Goal: Task Accomplishment & Management: Use online tool/utility

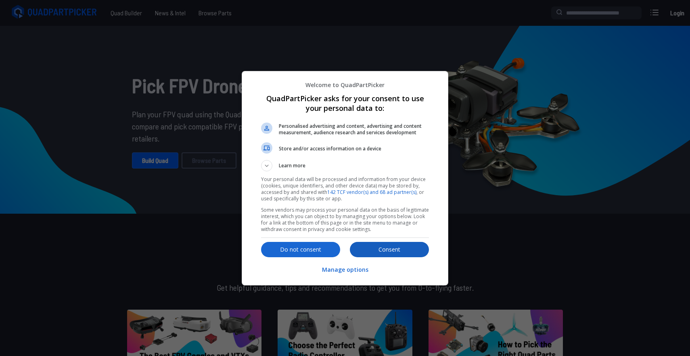
click at [380, 252] on p "Consent" at bounding box center [389, 250] width 79 height 8
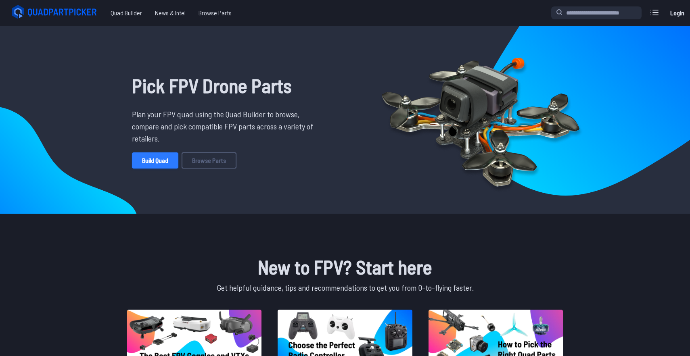
click at [154, 159] on link "Build Quad" at bounding box center [155, 160] width 46 height 16
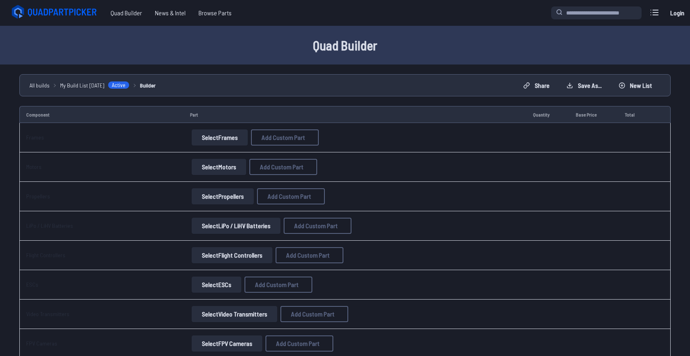
click at [204, 143] on button "Select Frames" at bounding box center [220, 137] width 56 height 16
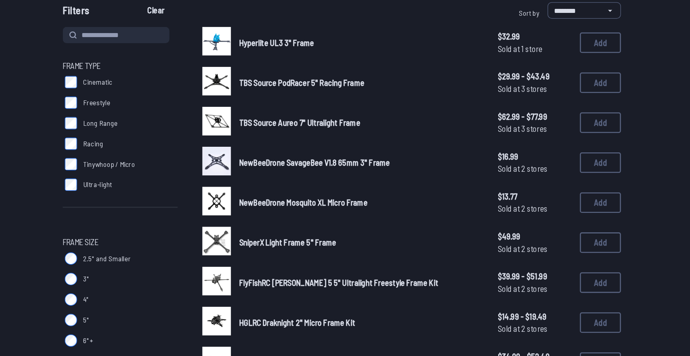
scroll to position [12, 0]
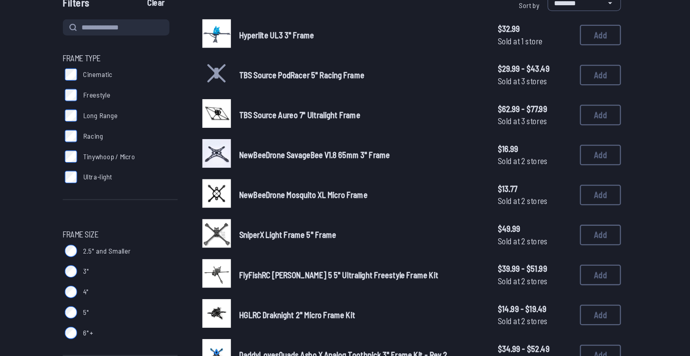
click at [137, 336] on label "6"+" at bounding box center [170, 338] width 90 height 16
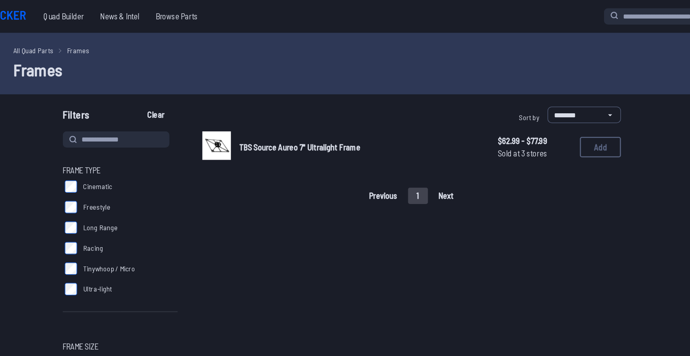
click at [270, 119] on span "TBS Source Aureo 7" Ultralight Frame" at bounding box center [311, 116] width 95 height 8
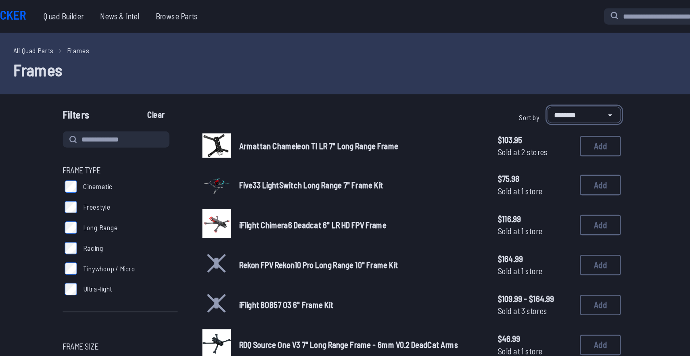
click at [519, 96] on select "**********" at bounding box center [536, 90] width 58 height 13
select select "*********"
click at [507, 84] on select "**********" at bounding box center [536, 90] width 58 height 13
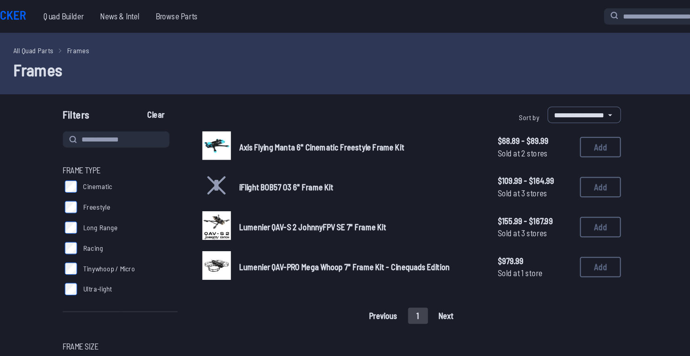
click at [298, 112] on span "Axis Flying Manta 6" Cinematic Freestyle Frame Kit" at bounding box center [329, 116] width 130 height 8
click at [290, 116] on span "Axis Flying Manta 6" Cinematic Freestyle Frame Kit" at bounding box center [329, 116] width 130 height 8
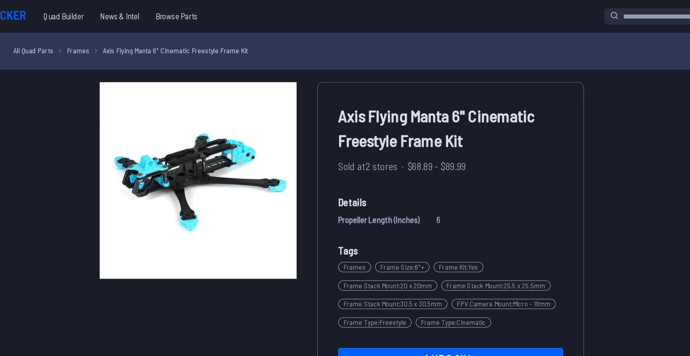
select select "*********"
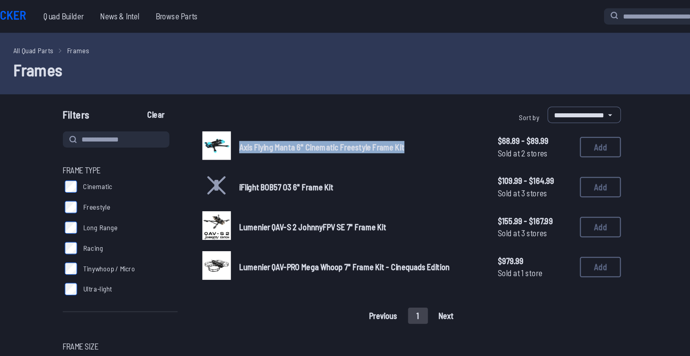
click at [143, 149] on span "Cinematic" at bounding box center [153, 147] width 23 height 8
click at [142, 176] on span "Long Range" at bounding box center [155, 179] width 27 height 8
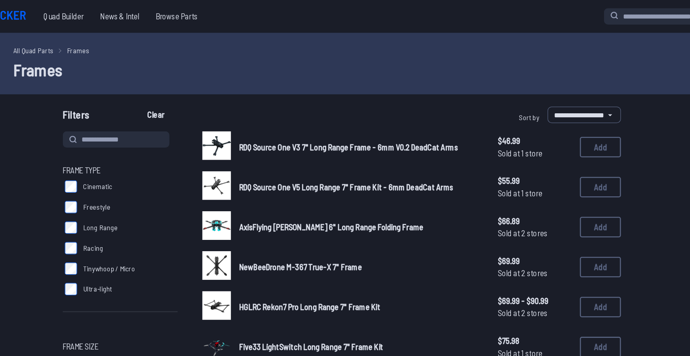
click at [284, 116] on span "RDQ Source One V3 7" Long Range Frame - 6mm V0.2 DeadCat Arms" at bounding box center [350, 116] width 172 height 8
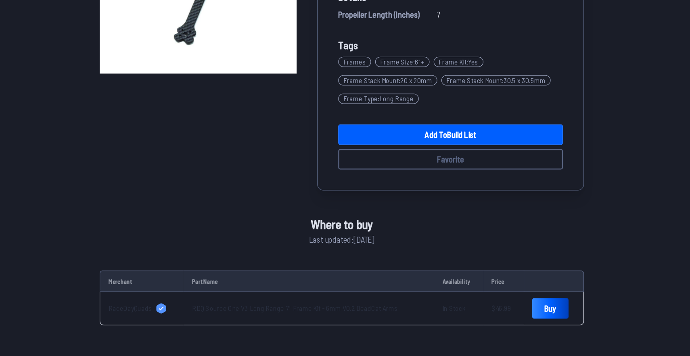
scroll to position [85, 0]
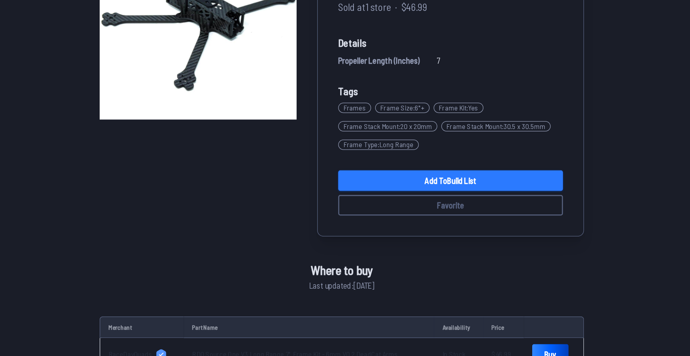
click at [373, 186] on link "Add to Build List" at bounding box center [430, 182] width 177 height 16
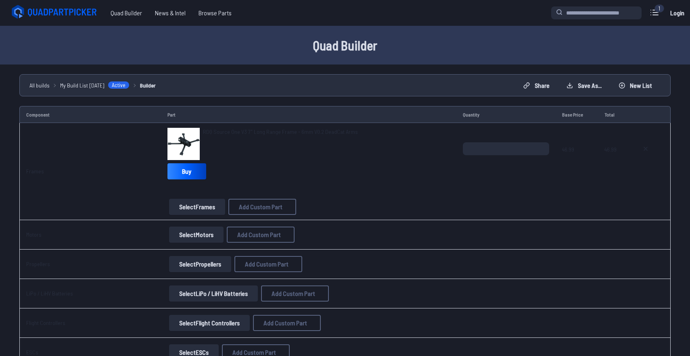
click at [189, 201] on button "Select Frames" at bounding box center [197, 207] width 56 height 16
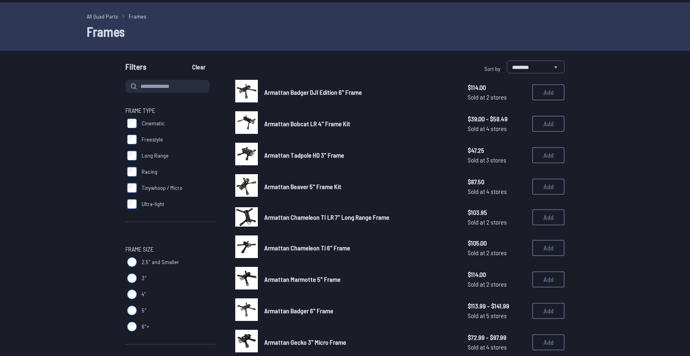
scroll to position [22, 0]
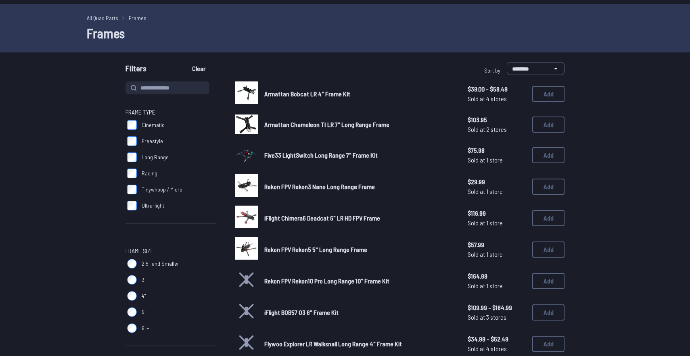
click at [105, 16] on link "All Quad Parts" at bounding box center [102, 18] width 31 height 8
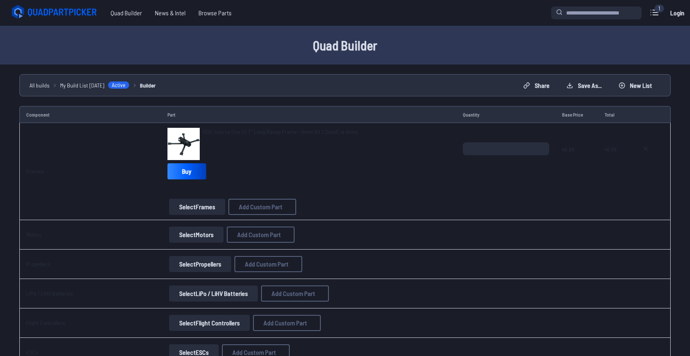
click at [339, 198] on div "RDQ Source One V3 7" Long Range Frame - 6mm V0.2 DeadCat Arms Buy Select Frames…" at bounding box center [308, 171] width 282 height 87
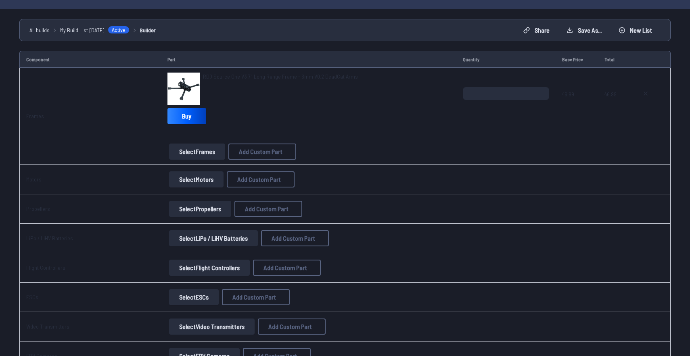
scroll to position [56, 0]
click at [190, 184] on button "Select Motors" at bounding box center [196, 179] width 54 height 16
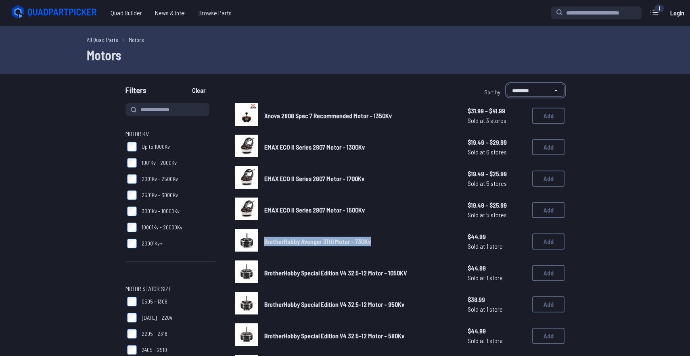
click at [519, 87] on select "**********" at bounding box center [536, 90] width 58 height 13
select select "*********"
click at [507, 84] on select "**********" at bounding box center [536, 90] width 58 height 13
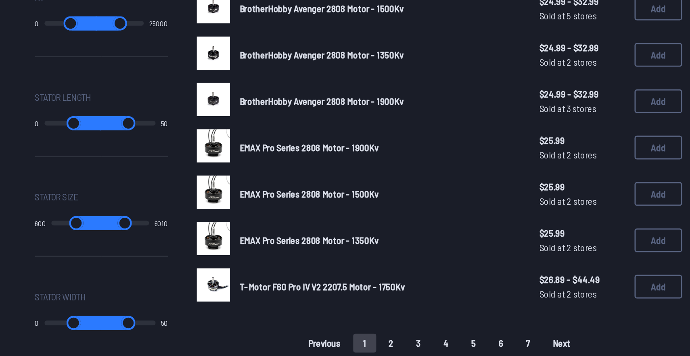
scroll to position [402, 0]
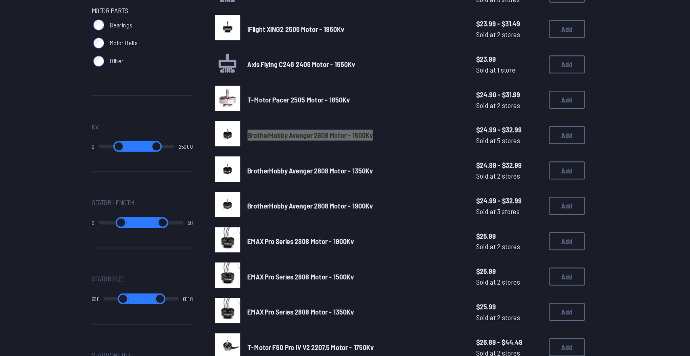
drag, startPoint x: 281, startPoint y: 119, endPoint x: 312, endPoint y: 6, distance: 116.7
click at [44, 0] on form "**********" at bounding box center [345, 18] width 690 height 672
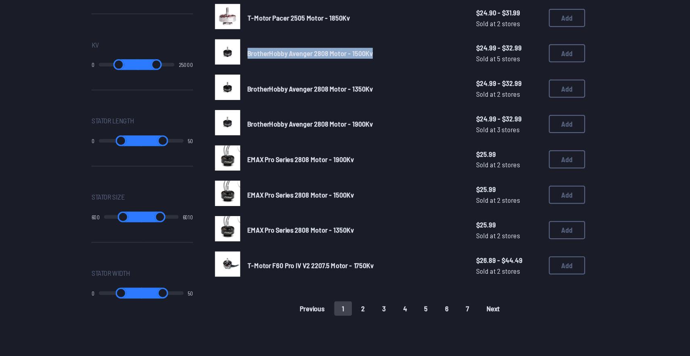
scroll to position [439, 0]
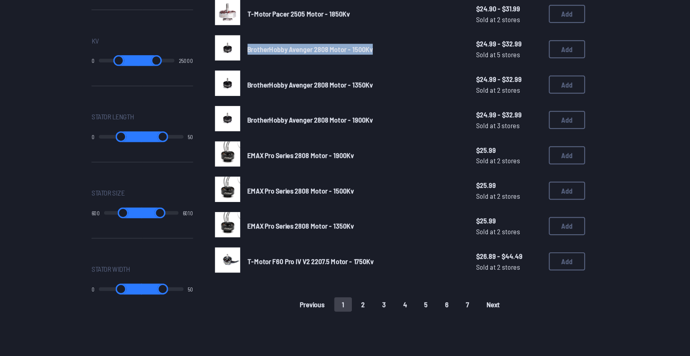
click at [367, 307] on button "2" at bounding box center [367, 310] width 17 height 13
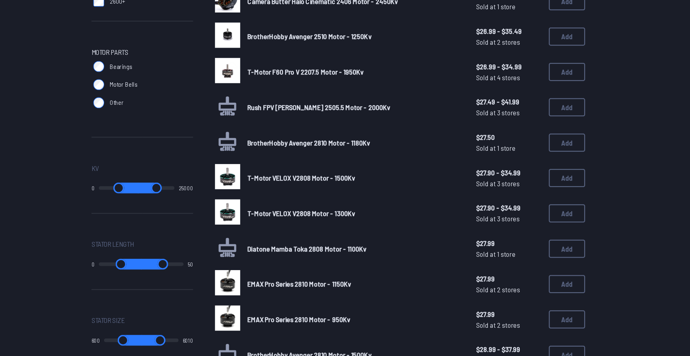
scroll to position [326, 0]
drag, startPoint x: 194, startPoint y: 206, endPoint x: 150, endPoint y: 204, distance: 44.4
type input "*****"
click at [167, 204] on input "range" at bounding box center [183, 207] width 33 height 10
click at [150, 204] on input "range" at bounding box center [153, 207] width 33 height 10
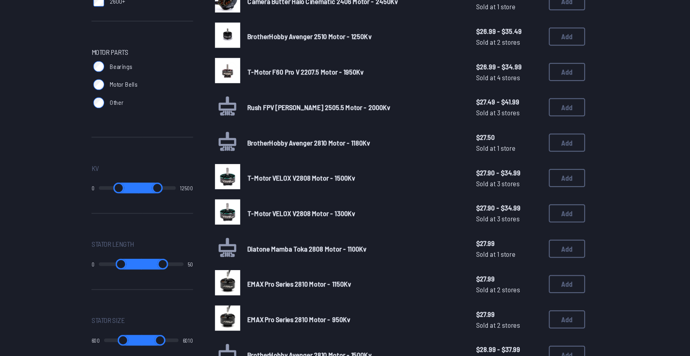
drag, startPoint x: 156, startPoint y: 206, endPoint x: 131, endPoint y: 206, distance: 25.0
type input "*"
click at [132, 206] on input "range" at bounding box center [150, 207] width 36 height 10
type input "*****"
drag, startPoint x: 172, startPoint y: 203, endPoint x: 160, endPoint y: 204, distance: 12.1
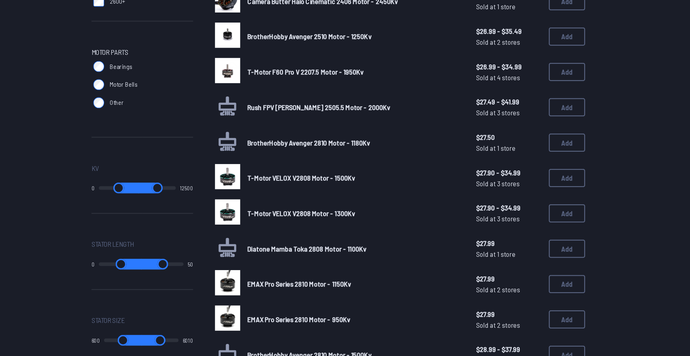
click at [167, 204] on input "range" at bounding box center [183, 207] width 33 height 10
drag, startPoint x: 168, startPoint y: 205, endPoint x: 163, endPoint y: 205, distance: 5.2
click at [167, 205] on input "range" at bounding box center [183, 207] width 33 height 10
click at [207, 204] on output "12500" at bounding box center [210, 206] width 12 height 6
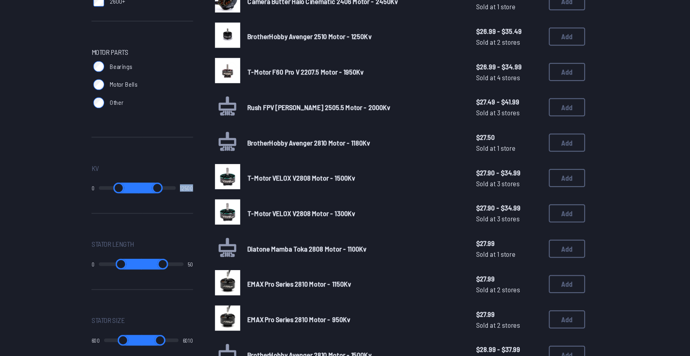
click at [207, 204] on output "12500" at bounding box center [210, 206] width 12 height 6
type input "*****"
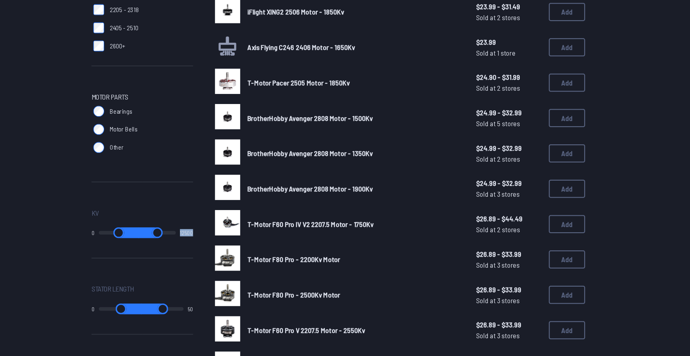
scroll to position [286, 0]
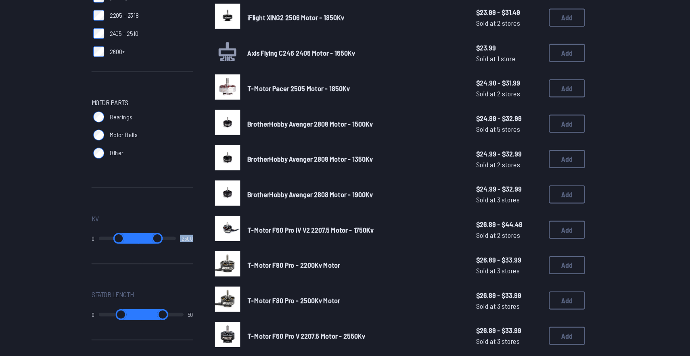
click at [171, 247] on input "range" at bounding box center [183, 247] width 33 height 10
click at [188, 231] on span "Kv" at bounding box center [170, 229] width 90 height 10
type input "*****"
drag, startPoint x: 172, startPoint y: 248, endPoint x: 150, endPoint y: 248, distance: 21.8
click at [167, 248] on input "range" at bounding box center [183, 247] width 33 height 10
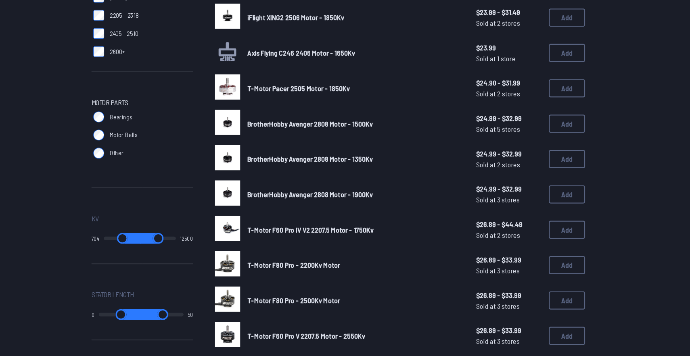
type input "*"
drag, startPoint x: 136, startPoint y: 248, endPoint x: 128, endPoint y: 252, distance: 8.1
click at [132, 252] on input "range" at bounding box center [150, 247] width 36 height 10
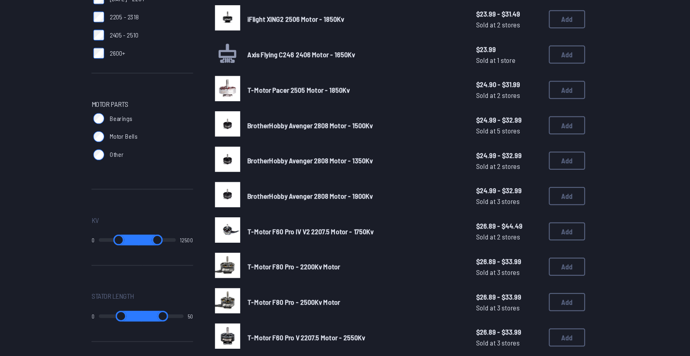
scroll to position [287, 0]
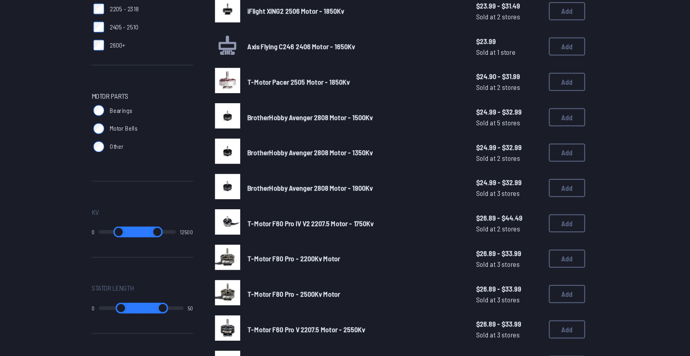
click at [211, 246] on output "12500" at bounding box center [210, 245] width 12 height 6
click at [201, 213] on div "Motor KV Up to 1000Kv 1001Kv - 2000Kv 2001Kv - 2500Kv 2501Kv - 3000Kv 3001Kv - …" at bounding box center [170, 139] width 90 height 645
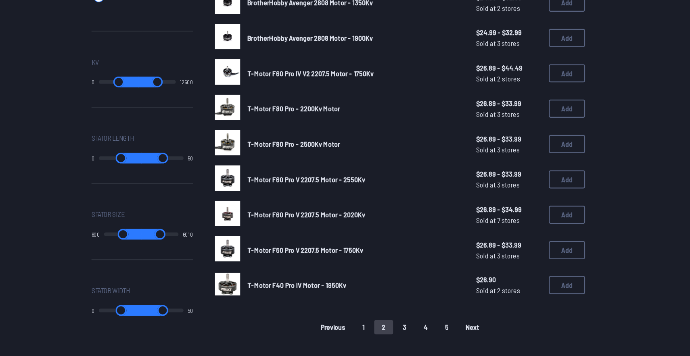
scroll to position [420, 0]
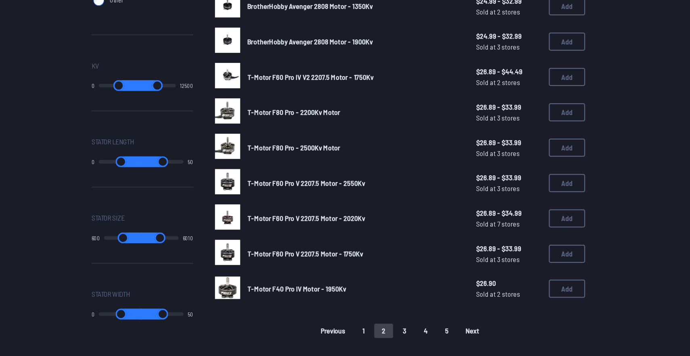
click at [403, 324] on button "3" at bounding box center [403, 330] width 17 height 13
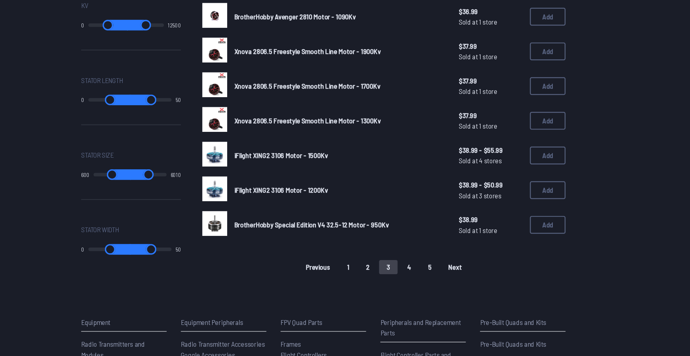
scroll to position [490, 0]
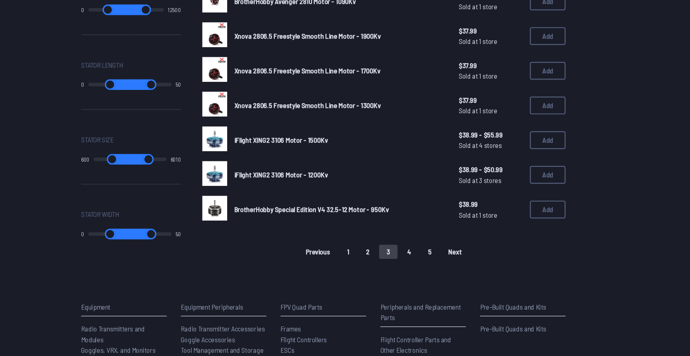
click at [421, 255] on button "4" at bounding box center [422, 261] width 17 height 13
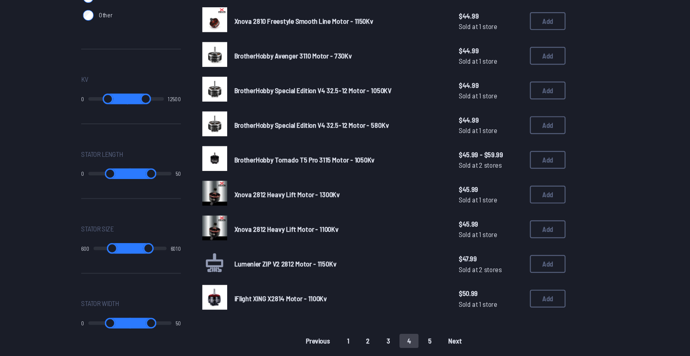
scroll to position [423, 0]
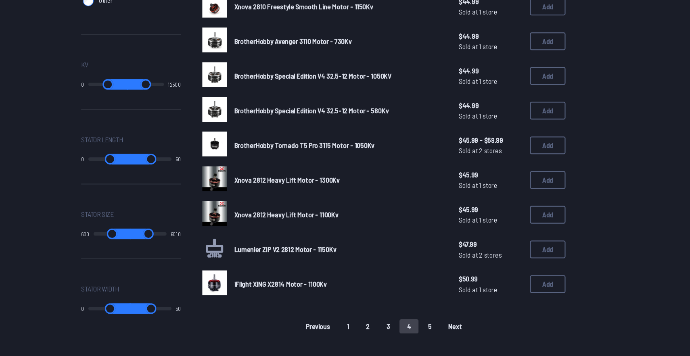
click at [369, 329] on button "1" at bounding box center [367, 329] width 16 height 13
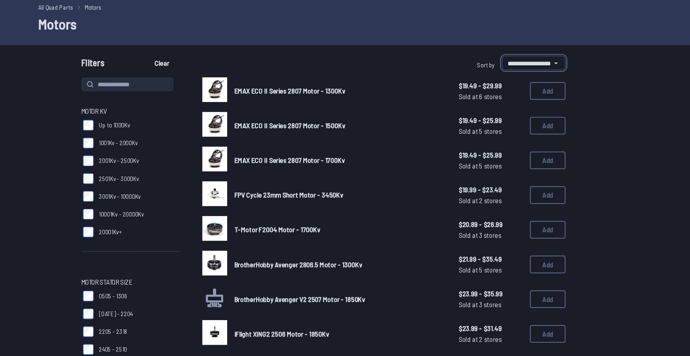
click at [523, 88] on select "**********" at bounding box center [536, 90] width 58 height 13
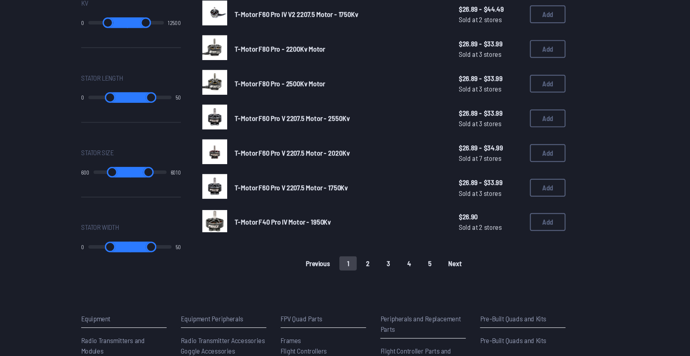
scroll to position [479, 0]
click at [425, 267] on button "4" at bounding box center [422, 271] width 17 height 13
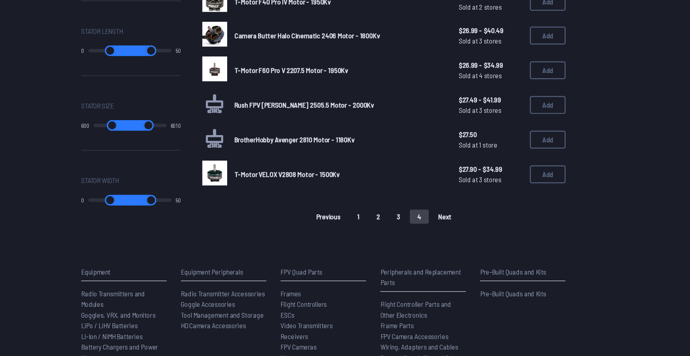
scroll to position [513, 0]
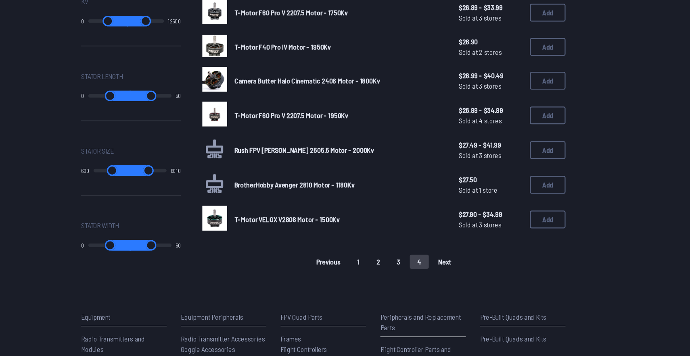
click at [377, 235] on button "1" at bounding box center [377, 237] width 16 height 13
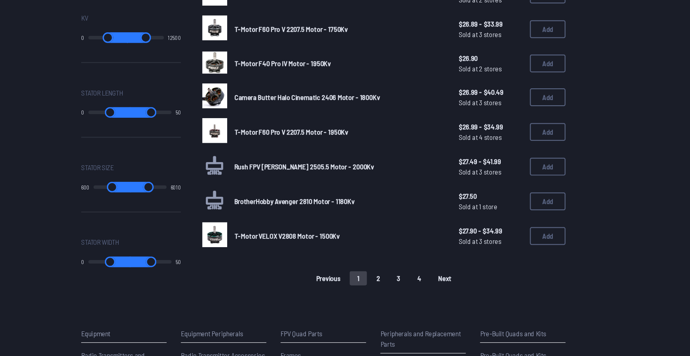
scroll to position [472, 0]
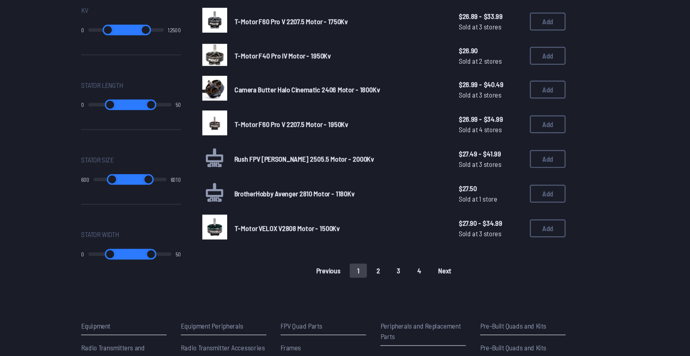
click at [391, 274] on button "2" at bounding box center [394, 278] width 17 height 13
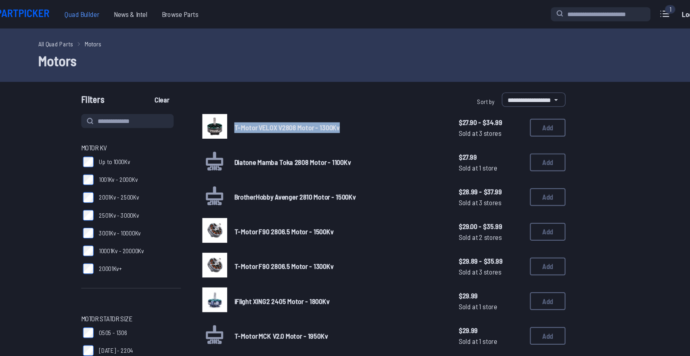
click at [133, 17] on span "Quad Builder" at bounding box center [126, 13] width 44 height 16
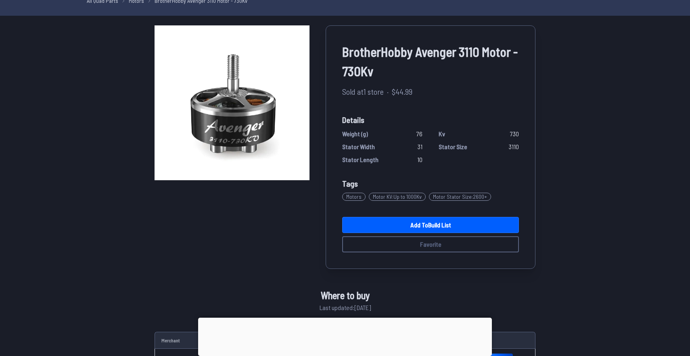
scroll to position [46, 0]
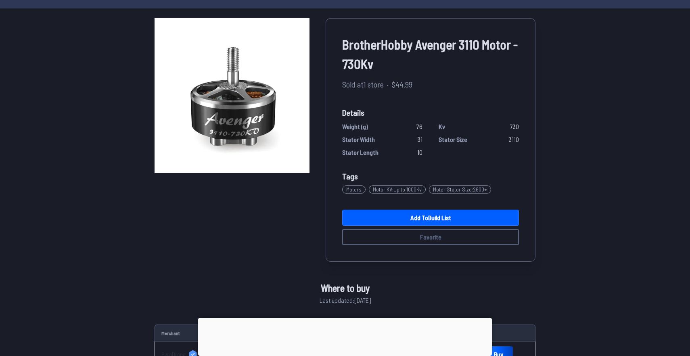
click at [343, 318] on div at bounding box center [345, 318] width 294 height 0
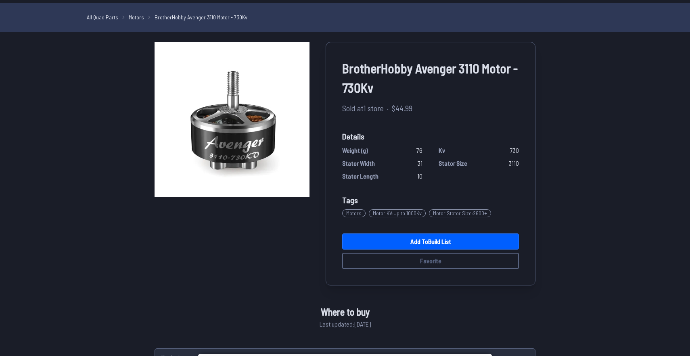
scroll to position [0, 0]
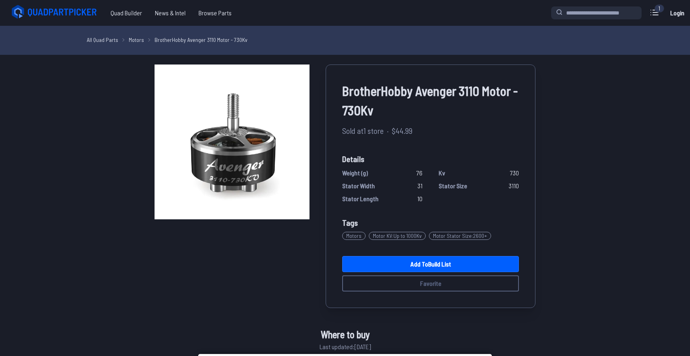
click at [100, 38] on link "All Quad Parts" at bounding box center [102, 39] width 31 height 8
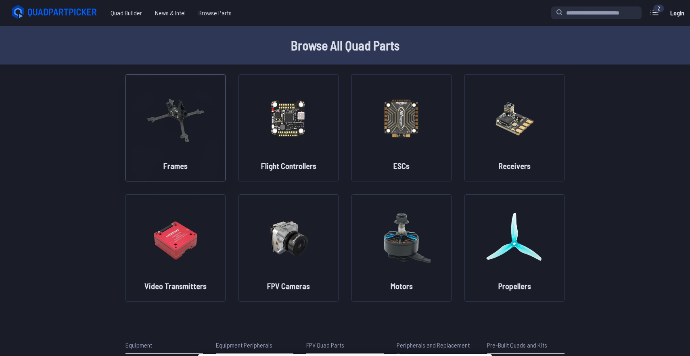
click at [173, 120] on img at bounding box center [175, 118] width 58 height 71
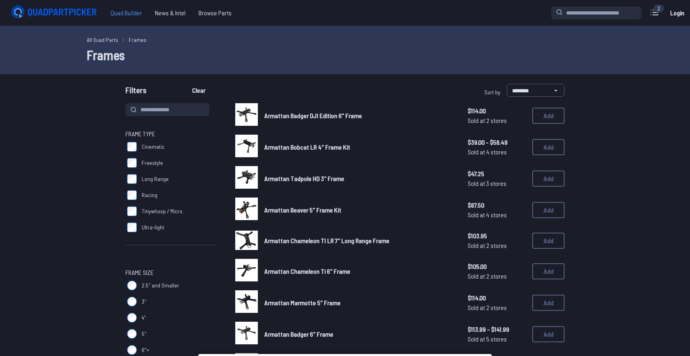
click at [128, 15] on span "Quad Builder" at bounding box center [126, 13] width 44 height 16
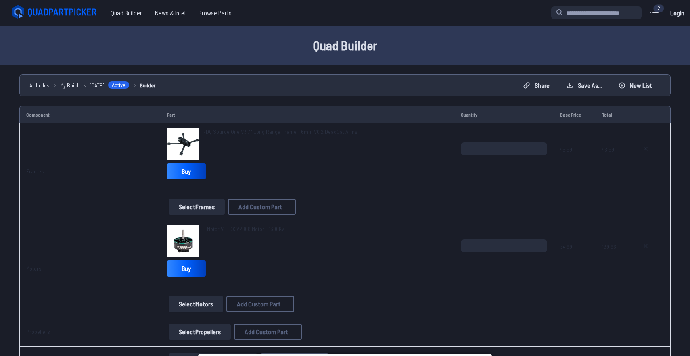
click at [235, 134] on span "RDQ Source One V3 7" Long Range Frame - 6mm V0.2 DeadCat Arms" at bounding box center [279, 131] width 155 height 7
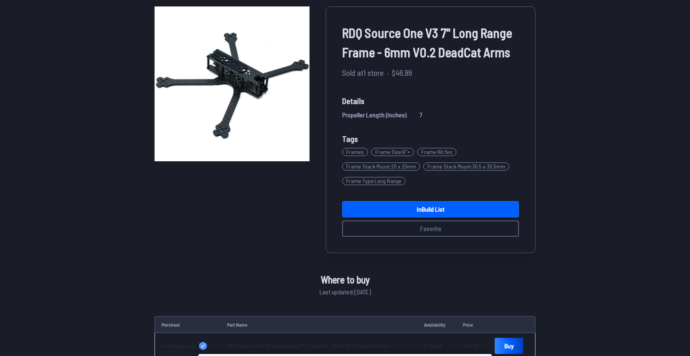
scroll to position [66, 0]
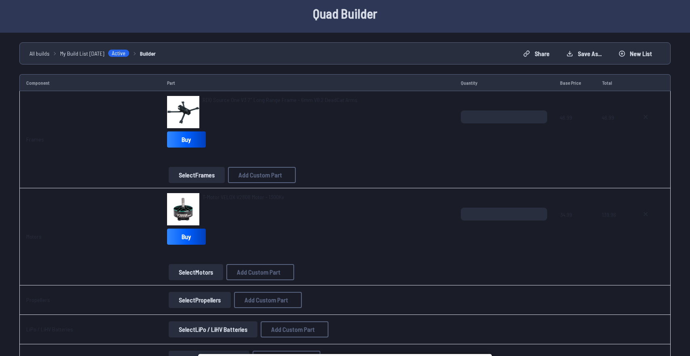
scroll to position [28, 0]
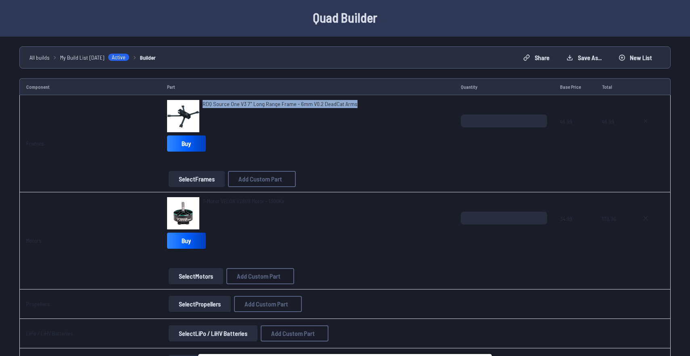
drag, startPoint x: 360, startPoint y: 100, endPoint x: 289, endPoint y: 95, distance: 71.1
click at [289, 95] on td "RDQ Source One V3 7" Long Range Frame - 6mm V0.2 DeadCat Arms Buy Select Frames…" at bounding box center [308, 143] width 294 height 97
copy span "RDQ Source One V3 7" Long Range Frame - 6mm V0.2 DeadCat Arms"
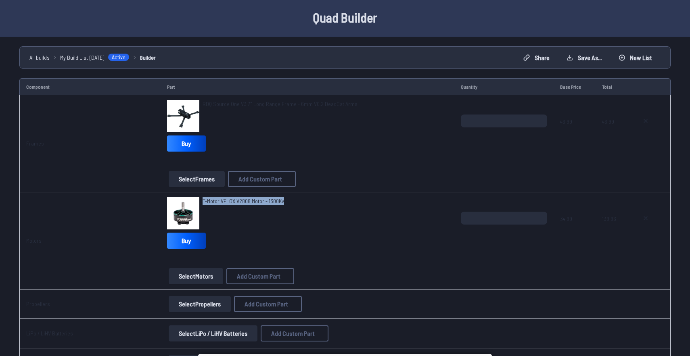
drag, startPoint x: 306, startPoint y: 204, endPoint x: 200, endPoint y: 202, distance: 105.3
click at [200, 202] on div "T-Motor VELOX V2808 Motor - 1300Kv" at bounding box center [307, 213] width 281 height 32
copy span "T-Motor VELOX V2808 Motor - 1300Kv"
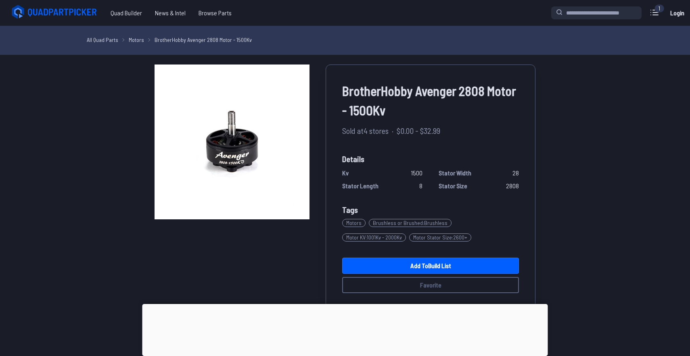
click at [350, 304] on div at bounding box center [344, 304] width 405 height 0
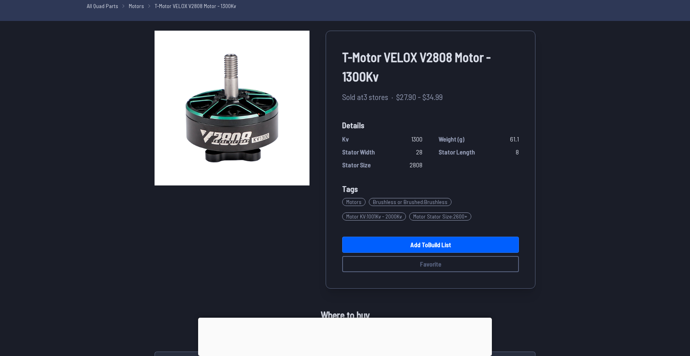
scroll to position [35, 0]
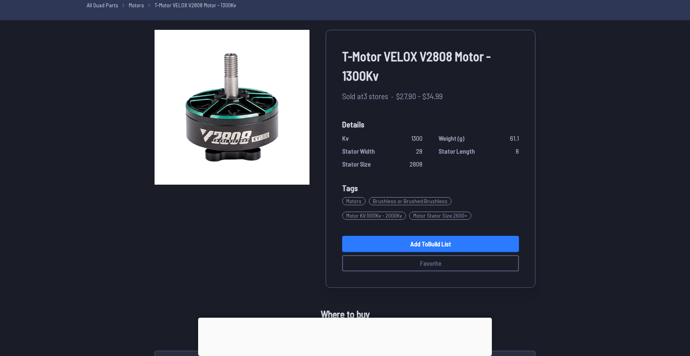
click at [423, 246] on link "Add to Build List" at bounding box center [430, 244] width 177 height 16
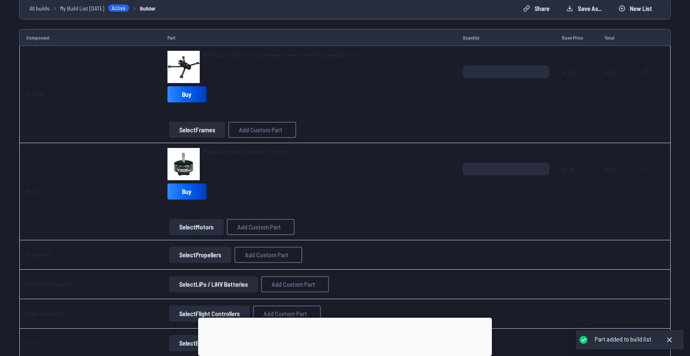
scroll to position [110, 0]
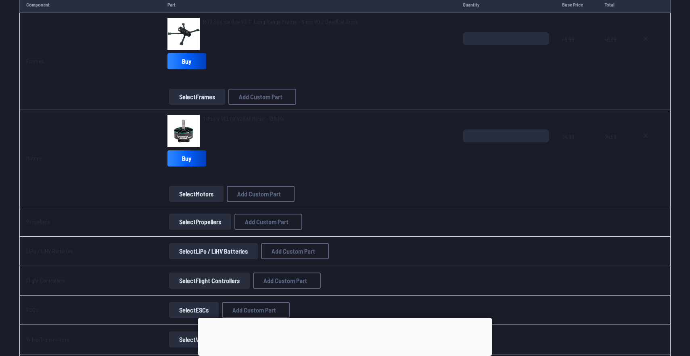
click at [496, 144] on div "*" at bounding box center [506, 148] width 86 height 39
click at [542, 131] on input "*" at bounding box center [506, 135] width 86 height 13
click at [540, 131] on input "*" at bounding box center [506, 135] width 86 height 13
type input "*"
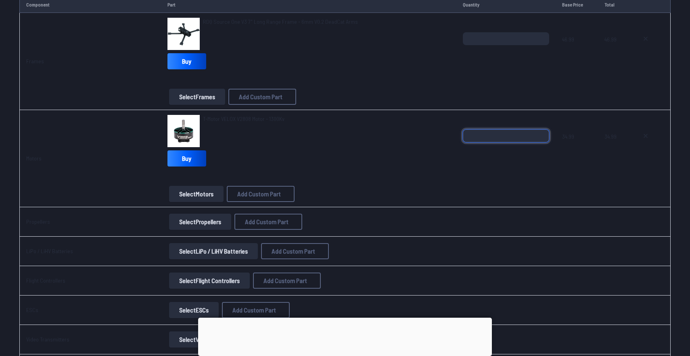
click at [540, 131] on input "*" at bounding box center [506, 135] width 86 height 13
click at [427, 203] on td "T-Motor VELOX V2808 Motor - 1300Kv Buy Select Motors Add Custom Part Add Custom…" at bounding box center [308, 158] width 295 height 97
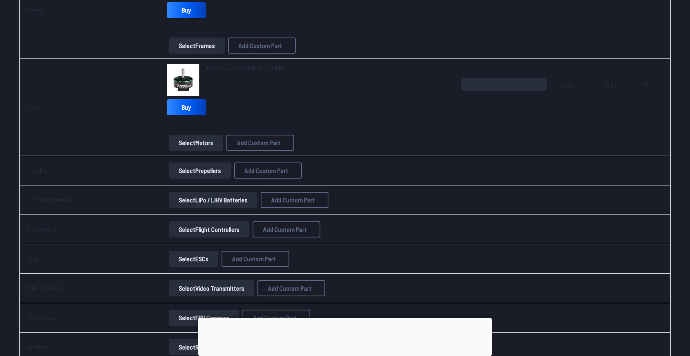
scroll to position [178, 0]
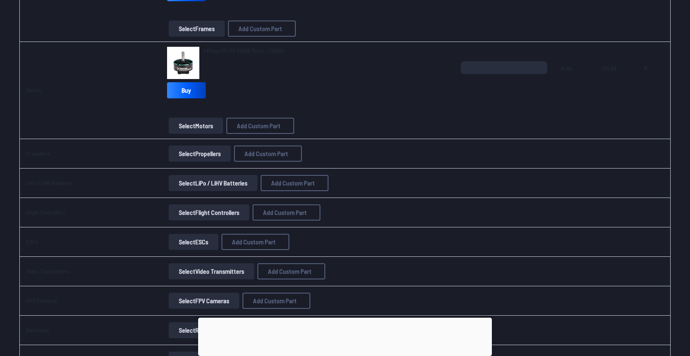
click at [190, 148] on button "Select Propellers" at bounding box center [200, 154] width 62 height 16
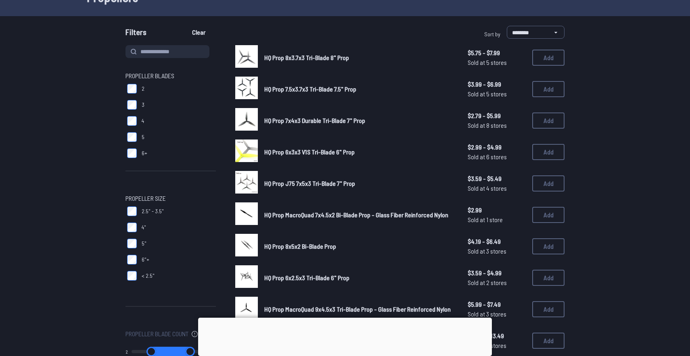
scroll to position [60, 0]
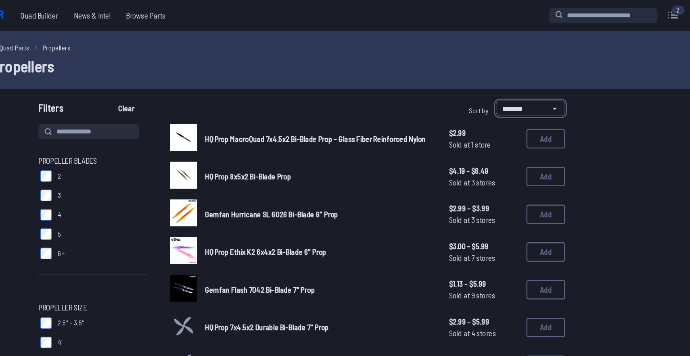
click at [538, 94] on select "**********" at bounding box center [536, 90] width 58 height 13
click at [507, 84] on select "**********" at bounding box center [536, 90] width 58 height 13
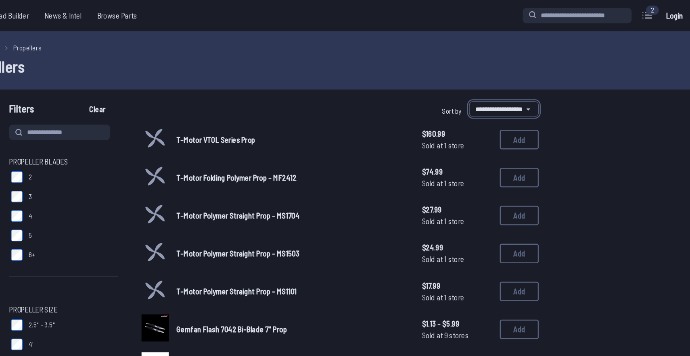
click at [521, 93] on select "**********" at bounding box center [536, 90] width 58 height 13
select select "*********"
click at [507, 84] on select "**********" at bounding box center [536, 90] width 58 height 13
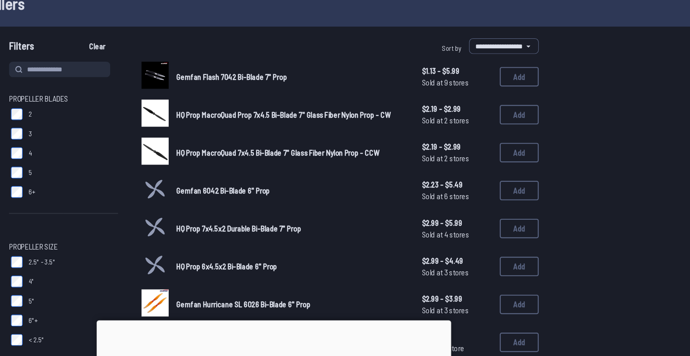
click at [291, 147] on span "HQ Prop MacroQuad Prop 7x4.5 Bi-Blade 7" Glass Fiber Nylon Prop - CW" at bounding box center [352, 147] width 177 height 8
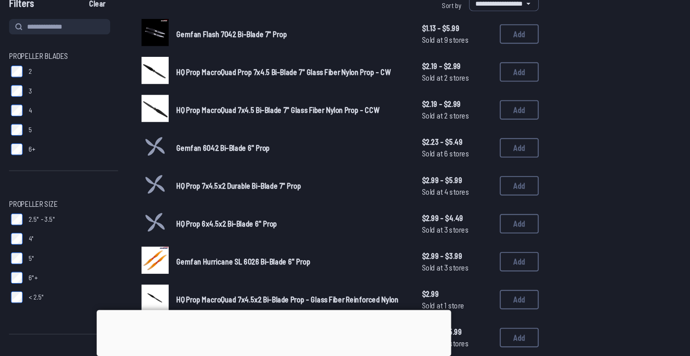
scroll to position [39, 0]
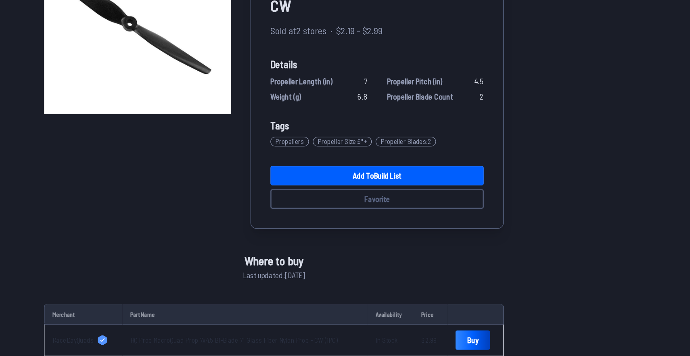
scroll to position [115, 0]
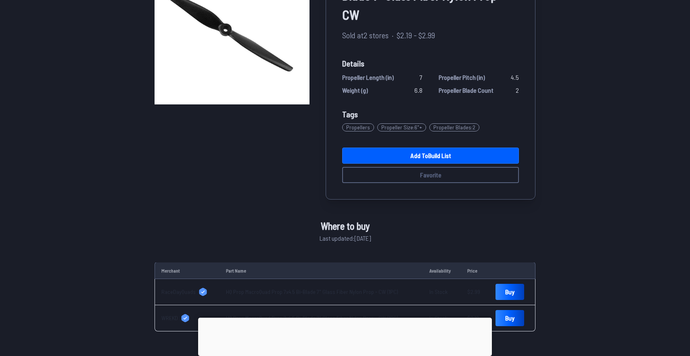
select select "*********"
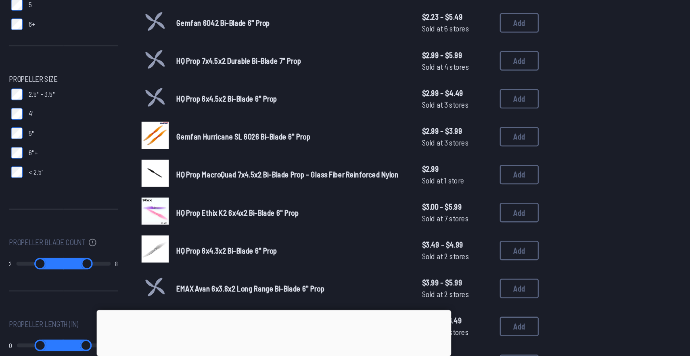
scroll to position [132, 0]
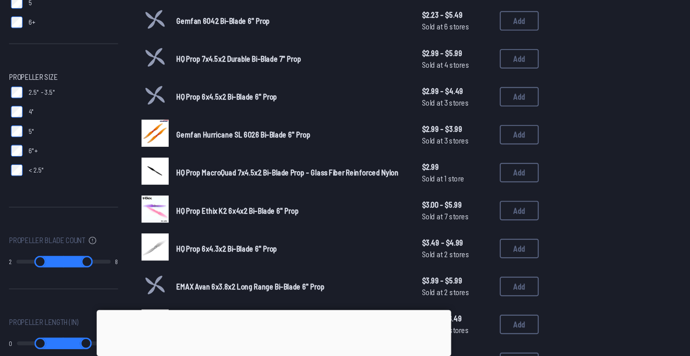
click at [320, 173] on span "Gemfan Hurricane SL 6026 Bi-Blade 6" Prop" at bounding box center [319, 173] width 111 height 8
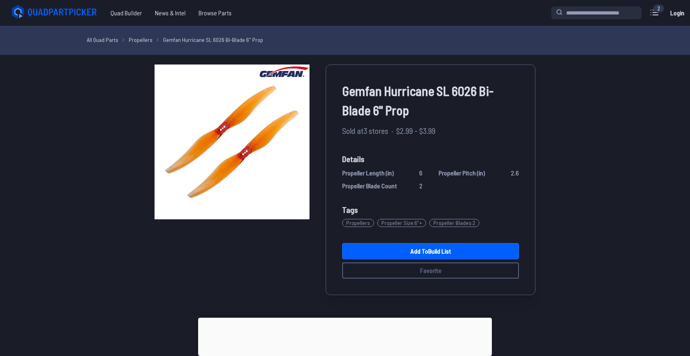
select select "*********"
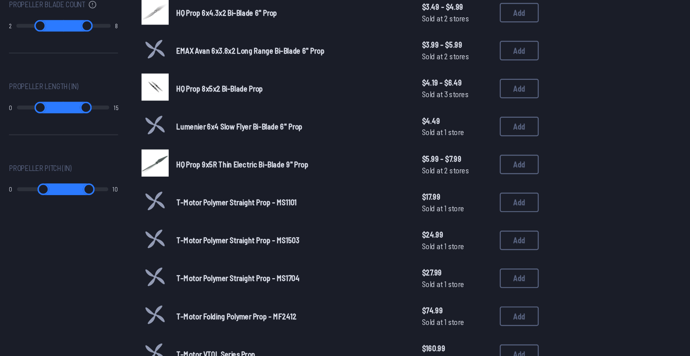
scroll to position [388, 0]
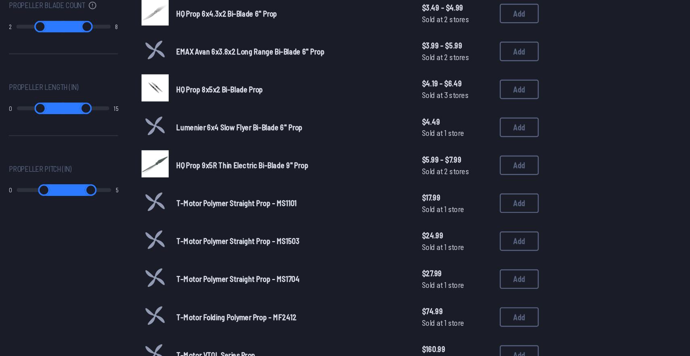
type input "**"
drag, startPoint x: 204, startPoint y: 156, endPoint x: 212, endPoint y: 127, distance: 29.3
click at [208, 153] on input "range" at bounding box center [188, 158] width 38 height 10
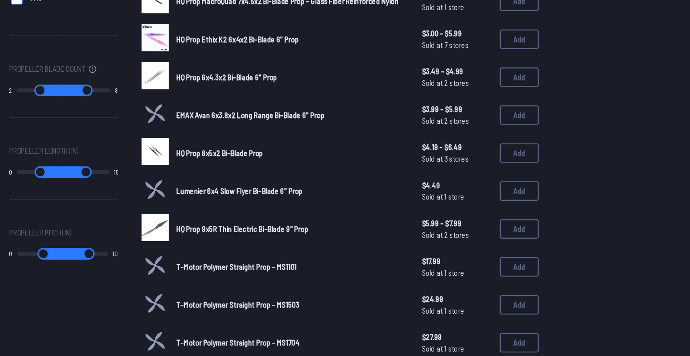
scroll to position [319, 0]
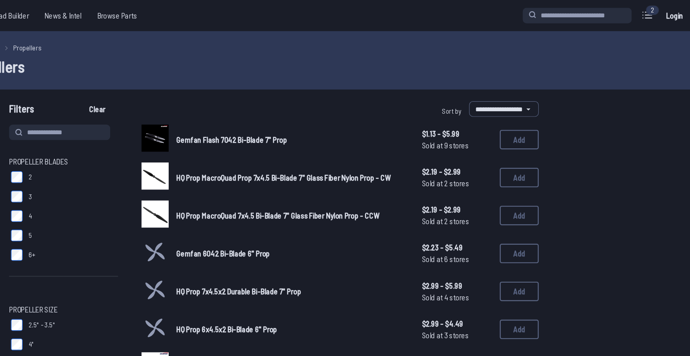
drag, startPoint x: 206, startPoint y: 161, endPoint x: 175, endPoint y: 160, distance: 31.9
type input "*"
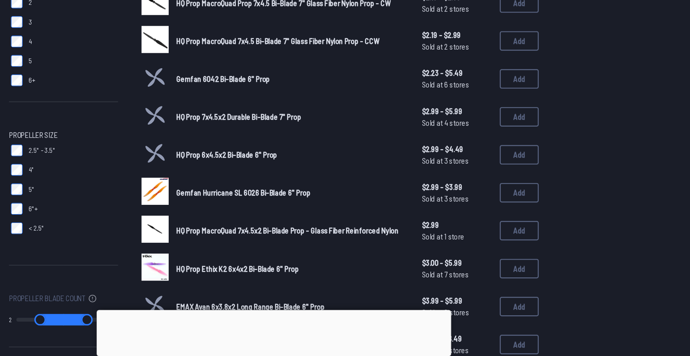
scroll to position [295, 0]
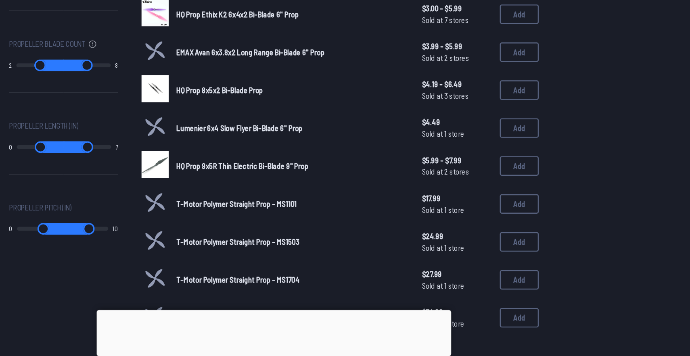
type input "*"
drag, startPoint x: 136, startPoint y: 180, endPoint x: 177, endPoint y: 182, distance: 42.0
click at [171, 182] on input "range" at bounding box center [151, 183] width 40 height 10
type input "*"
type input "**"
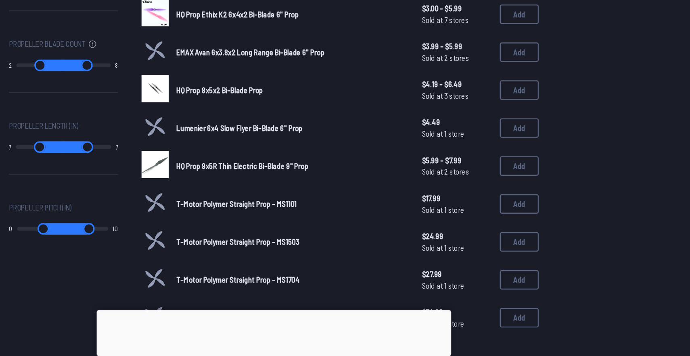
type input "**"
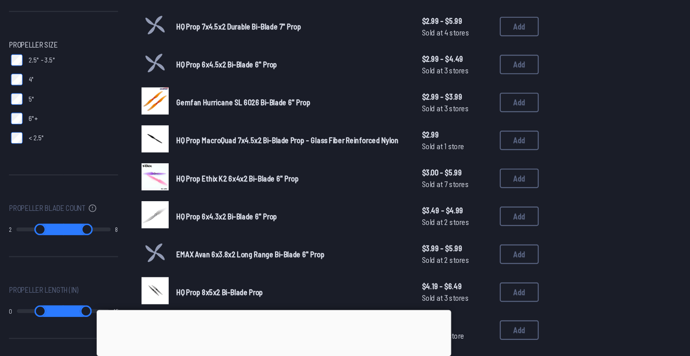
type input "*"
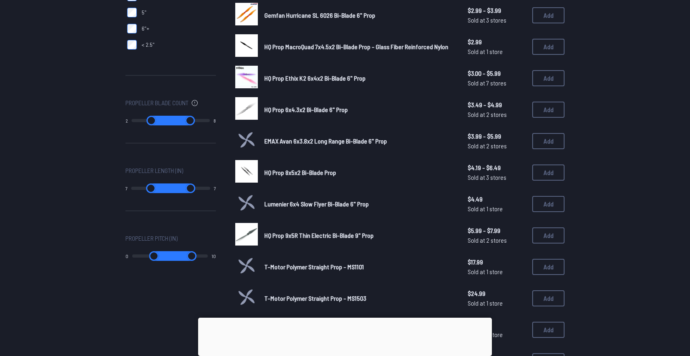
scroll to position [224, 0]
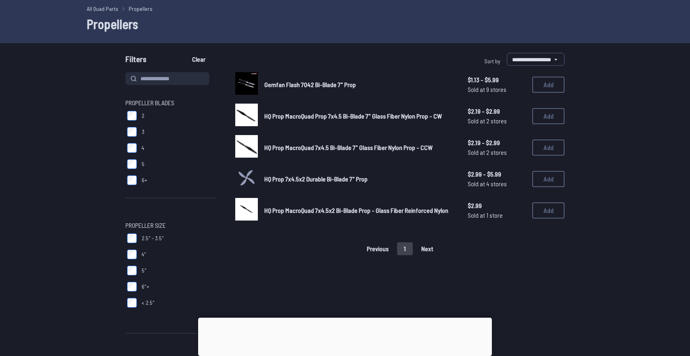
scroll to position [26, 0]
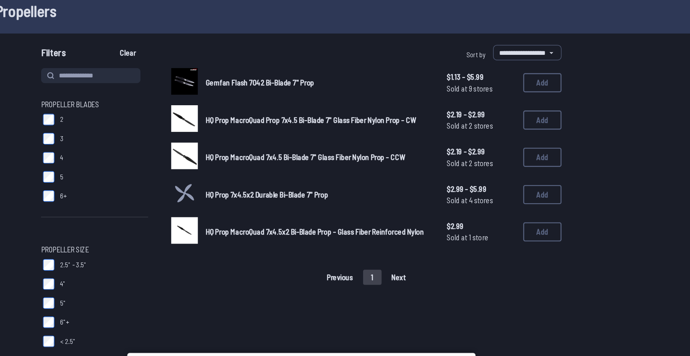
click at [302, 95] on div "Gemfan Flash 7042 Bi-Blade 7" Prop $1.13 - $5.99 Sold at 9 stores $1.13 - $5.99…" at bounding box center [399, 89] width 329 height 25
click at [300, 90] on span "Gemfan Flash 7042 Bi-Blade 7" Prop" at bounding box center [310, 90] width 92 height 8
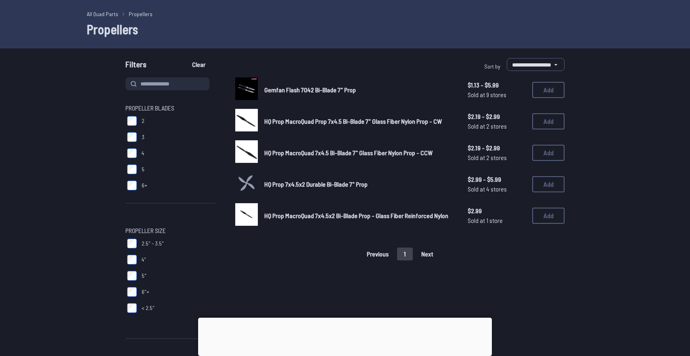
click at [300, 88] on span "Gemfan Flash 7042 Bi-Blade 7" Prop" at bounding box center [310, 90] width 92 height 8
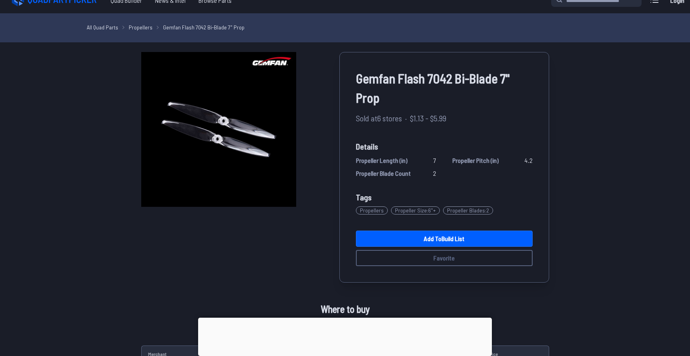
scroll to position [47, 0]
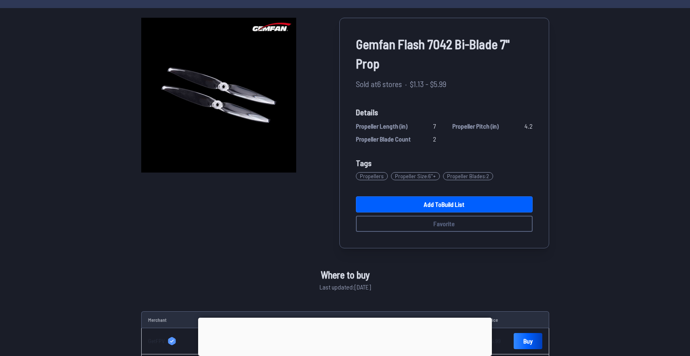
scroll to position [26, 0]
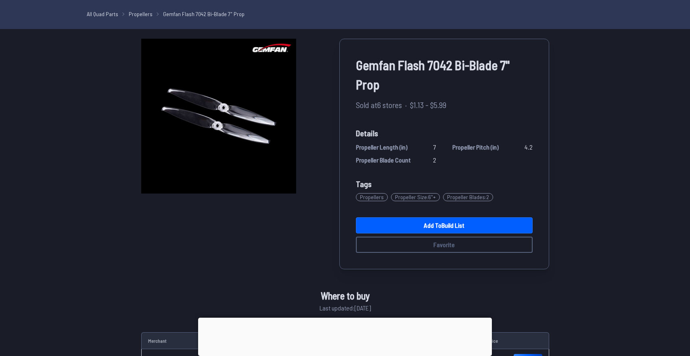
select select "*********"
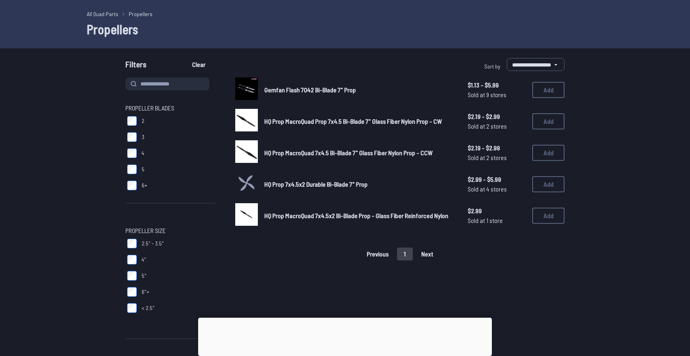
click at [294, 121] on span "HQ Prop MacroQuad Prop 7x4.5 Bi-Blade 7" Glass Fiber Nylon Prop - CW" at bounding box center [352, 121] width 177 height 8
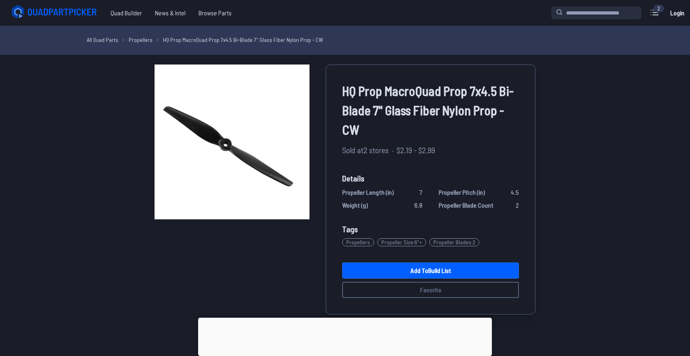
scroll to position [26, 0]
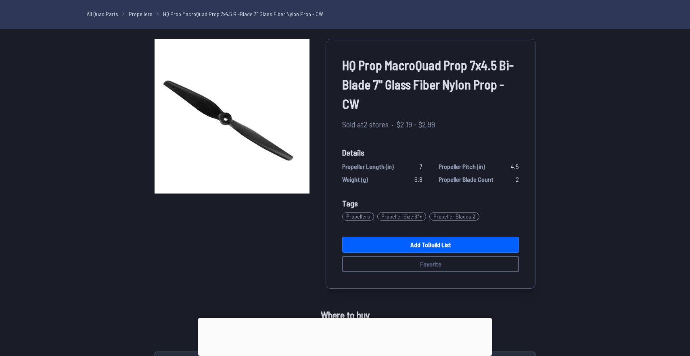
select select "*********"
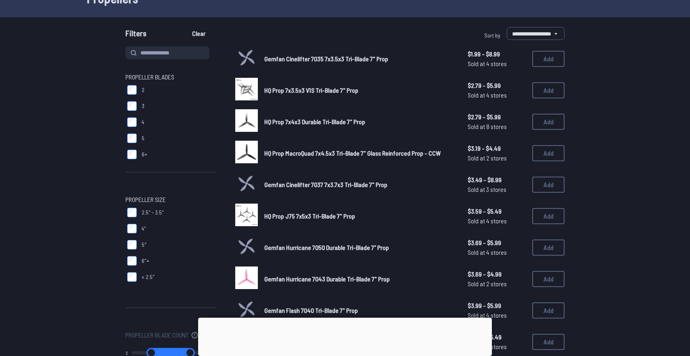
scroll to position [59, 0]
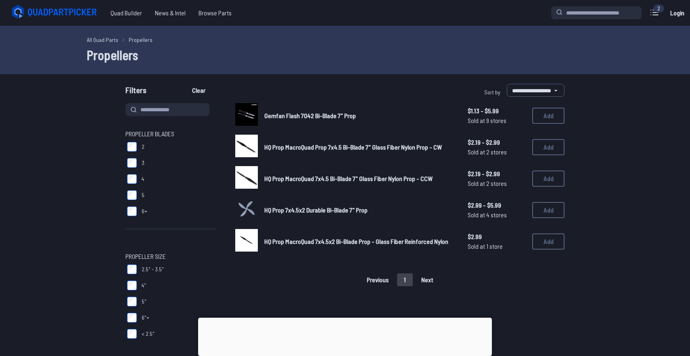
click at [296, 115] on span "Gemfan Flash 7042 Bi-Blade 7" Prop" at bounding box center [310, 116] width 92 height 8
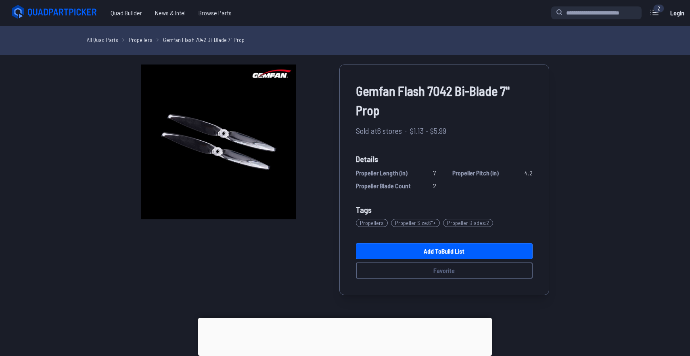
select select "*********"
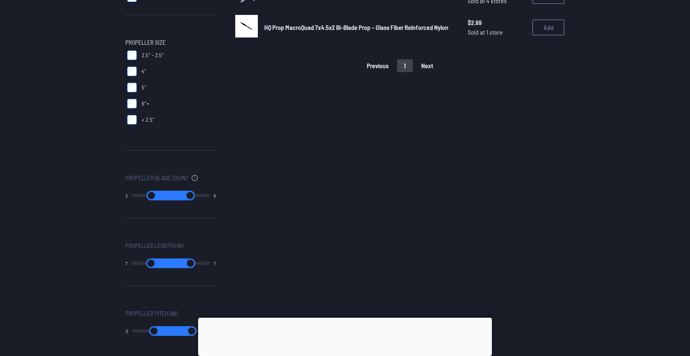
scroll to position [236, 0]
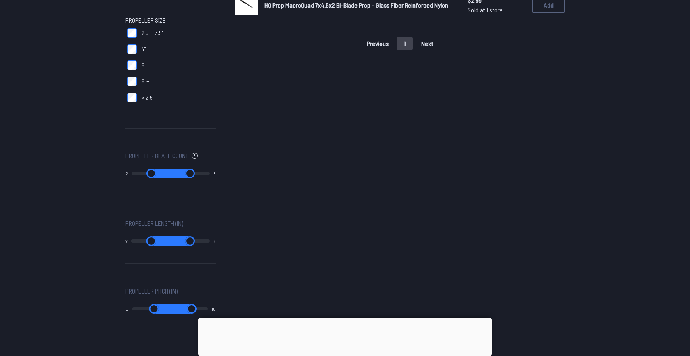
type input "**"
drag, startPoint x: 177, startPoint y: 240, endPoint x: 193, endPoint y: 240, distance: 16.1
click at [190, 240] on input "range" at bounding box center [190, 241] width 40 height 10
drag, startPoint x: 158, startPoint y: 240, endPoint x: 119, endPoint y: 240, distance: 39.1
type input "*"
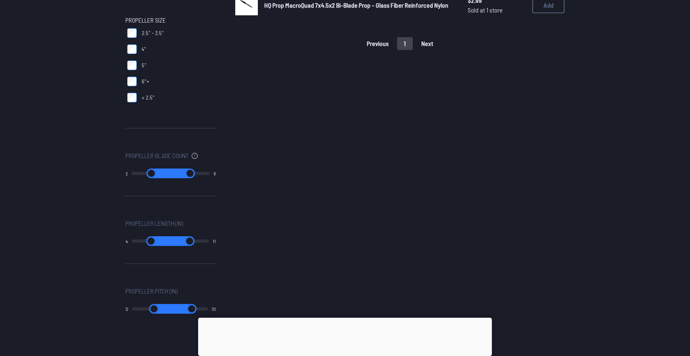
click at [131, 240] on input "range" at bounding box center [150, 241] width 39 height 10
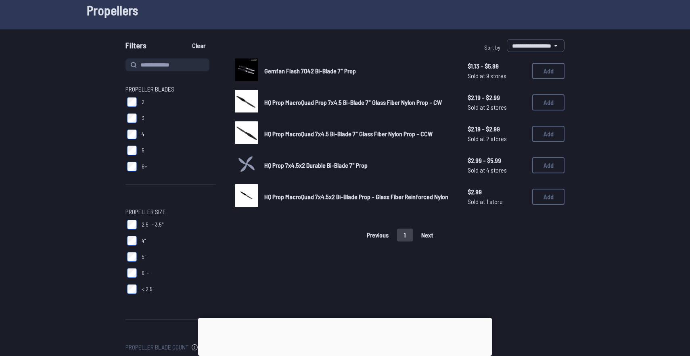
scroll to position [0, 0]
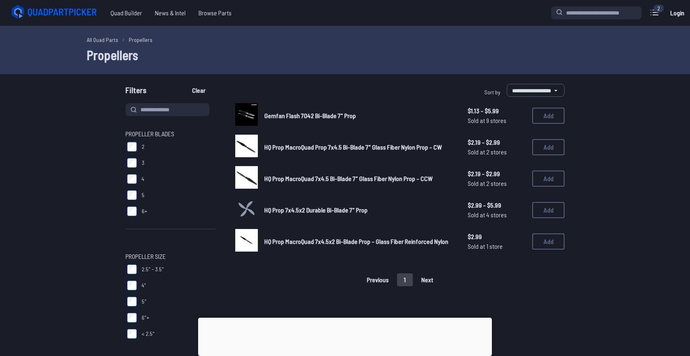
type input "*"
type input "**"
click at [323, 223] on div "HQ Prop 7x4.5x2 Durable Bi-Blade 7" Prop $2.99 - $5.99 Sold at 4 stores $2.99 -…" at bounding box center [399, 210] width 329 height 25
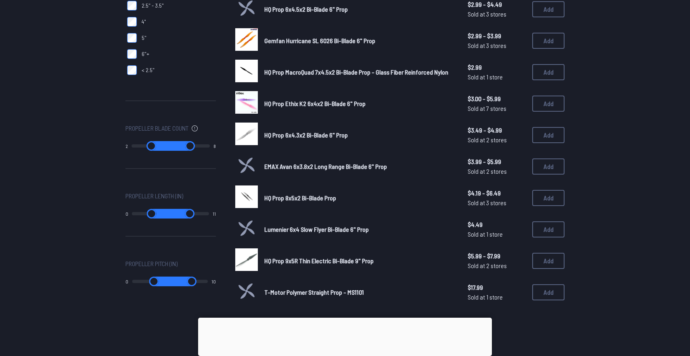
scroll to position [266, 0]
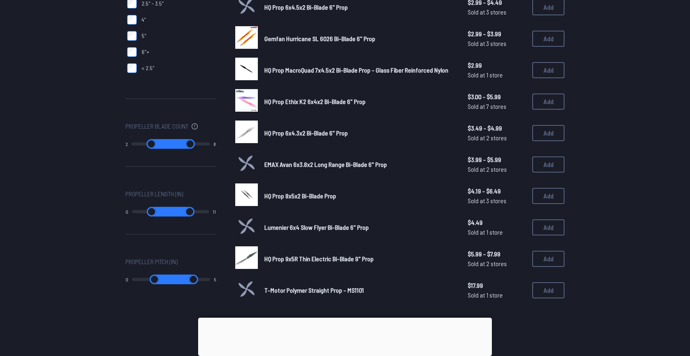
drag, startPoint x: 171, startPoint y: 275, endPoint x: 149, endPoint y: 283, distance: 23.0
type input "*"
click at [171, 283] on input "range" at bounding box center [191, 280] width 40 height 10
click at [159, 280] on input "range" at bounding box center [152, 280] width 40 height 10
drag, startPoint x: 159, startPoint y: 280, endPoint x: 113, endPoint y: 274, distance: 47.2
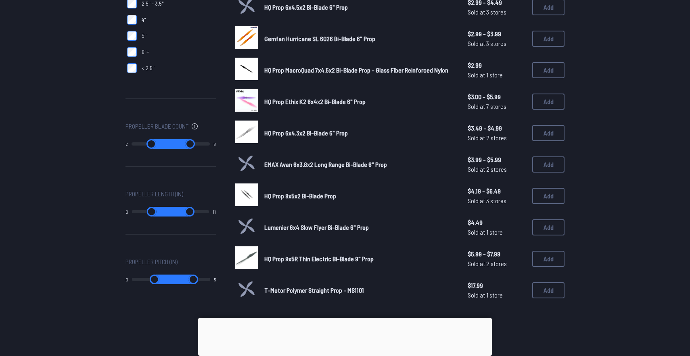
type input "*"
click at [132, 275] on input "range" at bounding box center [152, 280] width 40 height 10
type input "*"
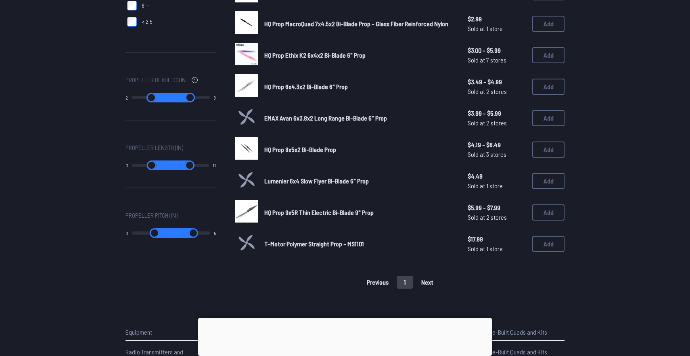
scroll to position [313, 0]
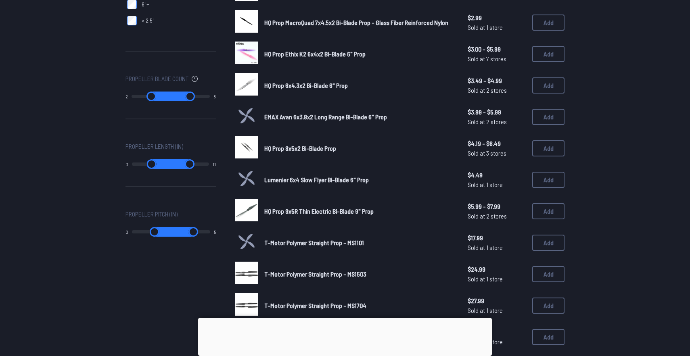
type input "**"
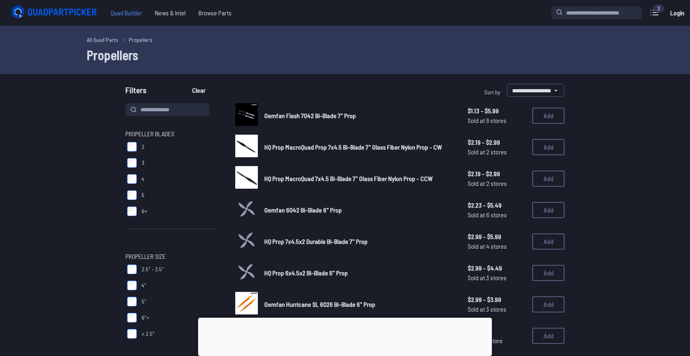
click at [133, 16] on span "Quad Builder" at bounding box center [126, 13] width 44 height 16
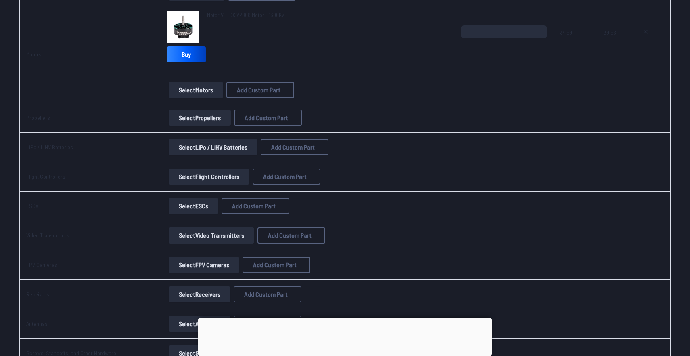
scroll to position [215, 0]
click at [205, 177] on button "Select Flight Controllers" at bounding box center [209, 176] width 81 height 16
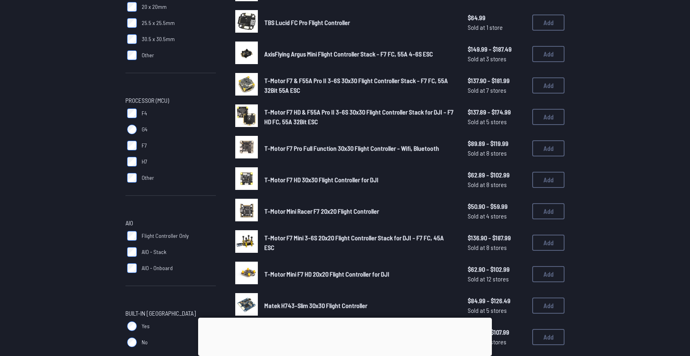
scroll to position [158, 0]
